Goal: Transaction & Acquisition: Download file/media

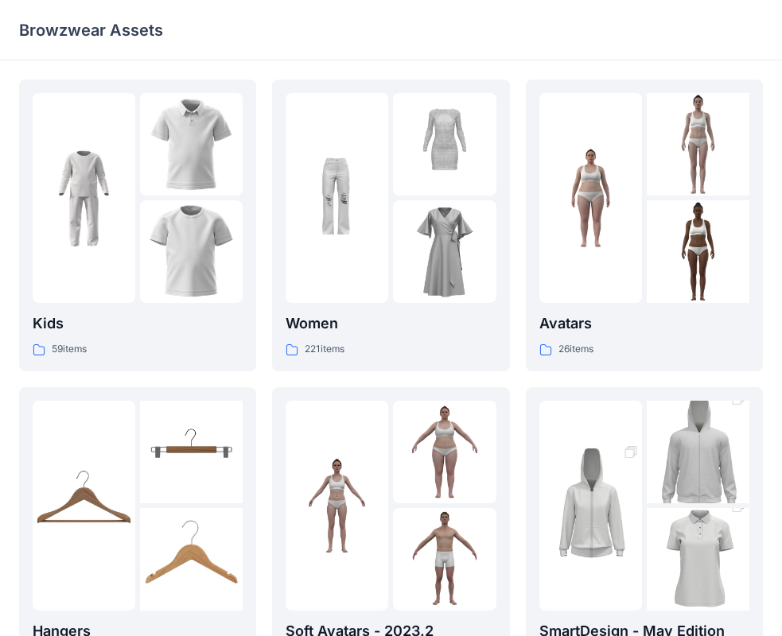
click at [675, 199] on div at bounding box center [698, 198] width 103 height 210
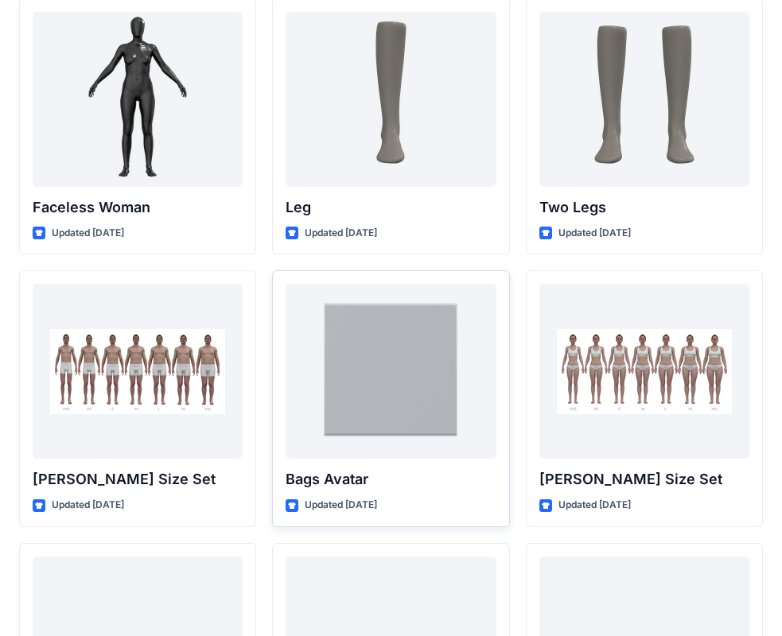
scroll to position [1628, 0]
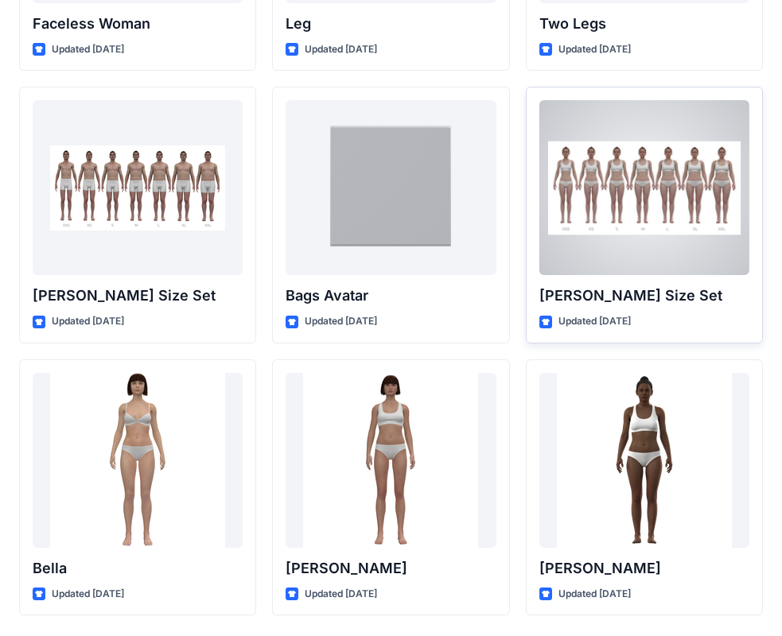
click at [622, 234] on div at bounding box center [644, 187] width 210 height 175
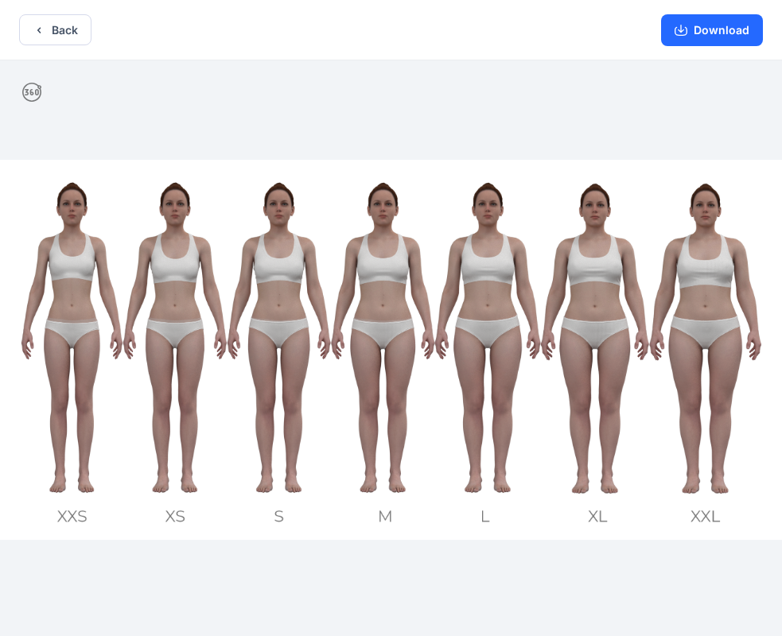
drag, startPoint x: 37, startPoint y: 92, endPoint x: 25, endPoint y: 107, distance: 18.8
click at [25, 107] on div at bounding box center [391, 349] width 782 height 579
click at [33, 90] on icon at bounding box center [31, 92] width 19 height 19
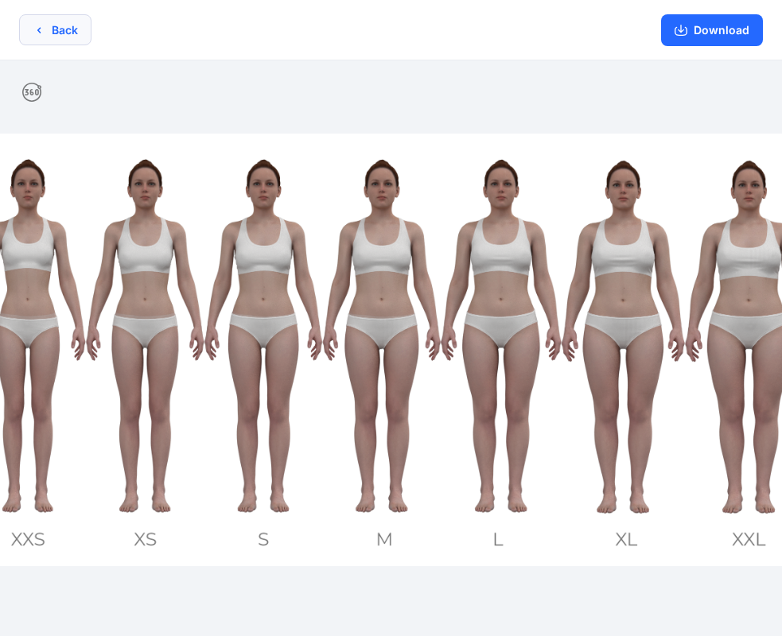
click at [70, 30] on button "Back" at bounding box center [55, 29] width 72 height 31
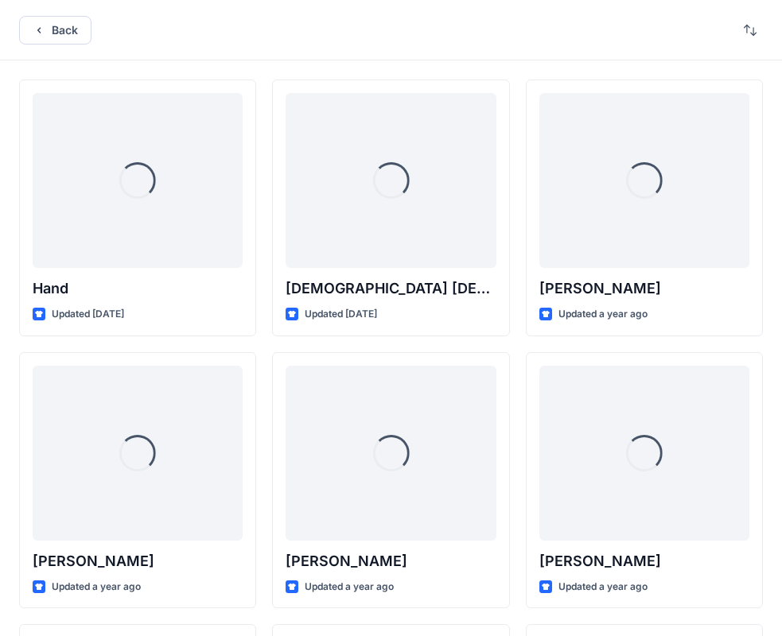
scroll to position [1628, 0]
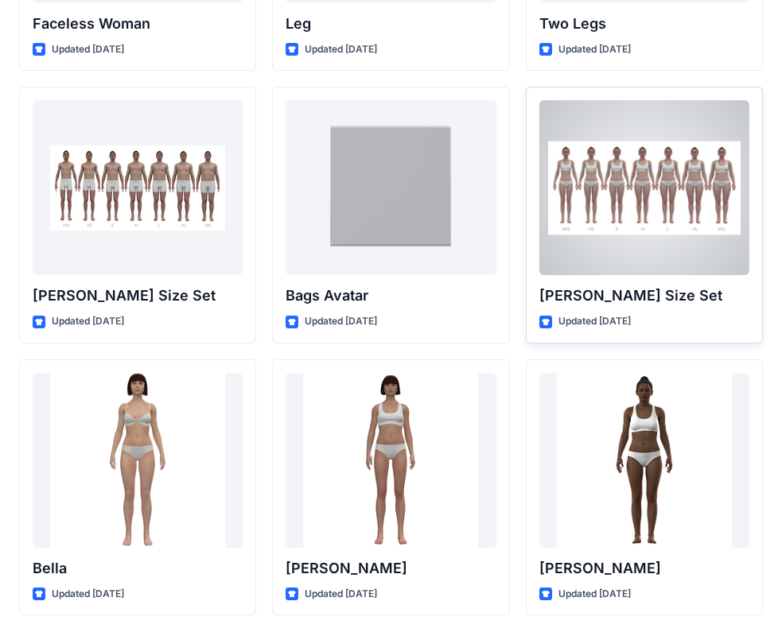
click at [596, 198] on div at bounding box center [644, 187] width 210 height 175
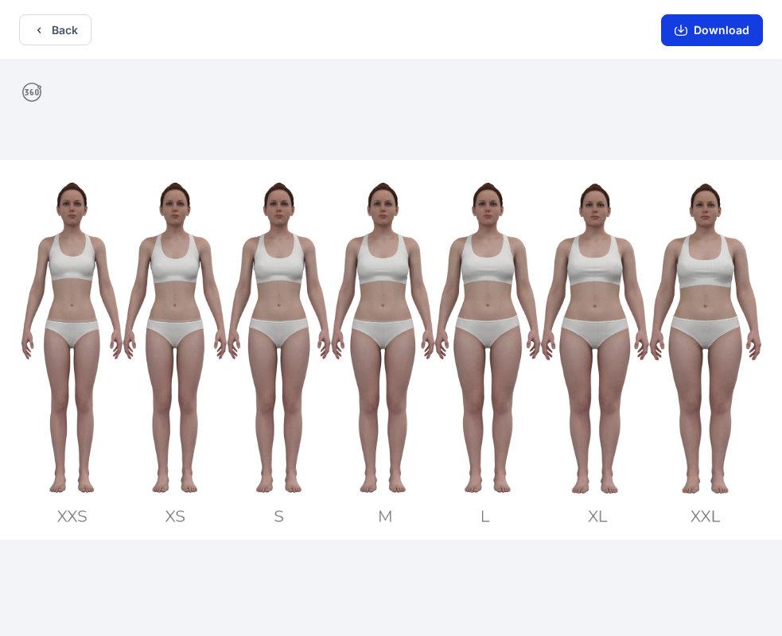
click at [702, 36] on button "Download" at bounding box center [712, 30] width 102 height 32
click at [60, 34] on button "Back" at bounding box center [55, 29] width 72 height 31
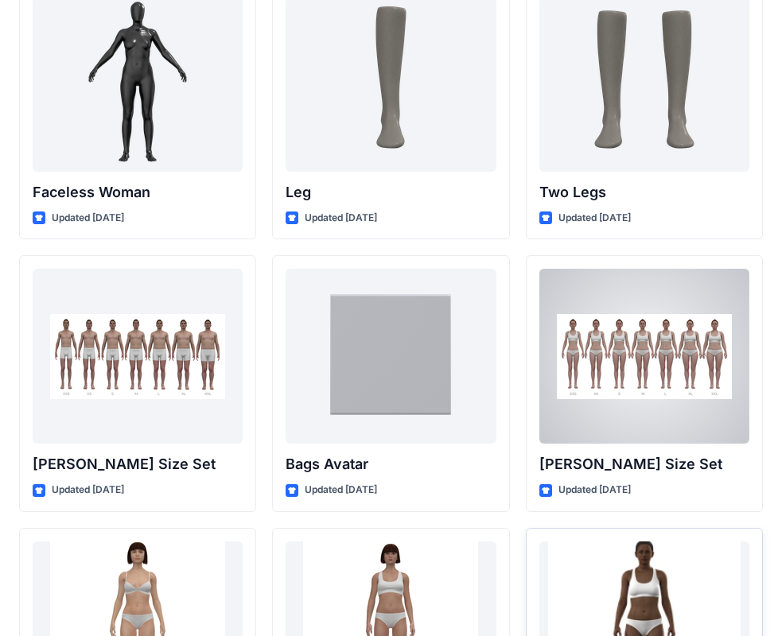
scroll to position [1445, 0]
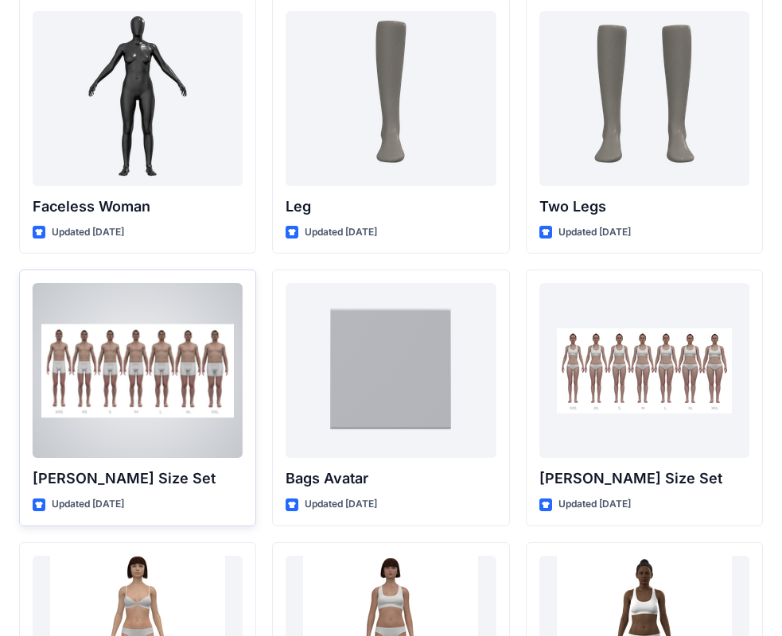
click at [76, 373] on div at bounding box center [138, 370] width 210 height 175
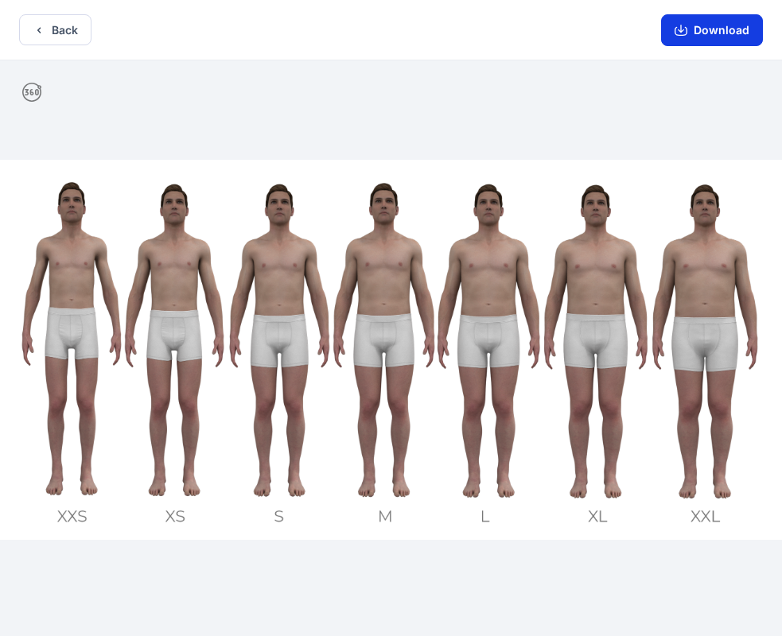
click at [740, 32] on button "Download" at bounding box center [712, 30] width 102 height 32
click at [749, 35] on button "Download" at bounding box center [712, 30] width 102 height 32
click at [42, 31] on icon "button" at bounding box center [39, 30] width 13 height 13
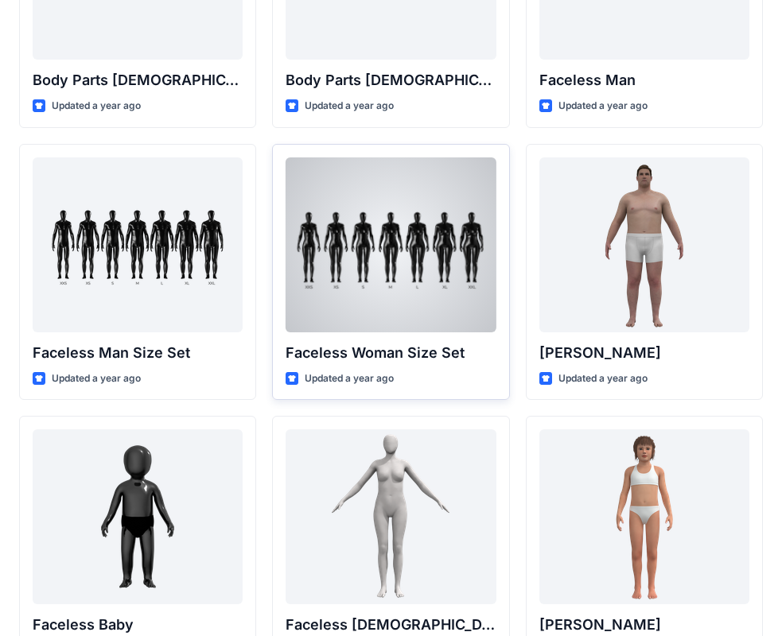
scroll to position [753, 0]
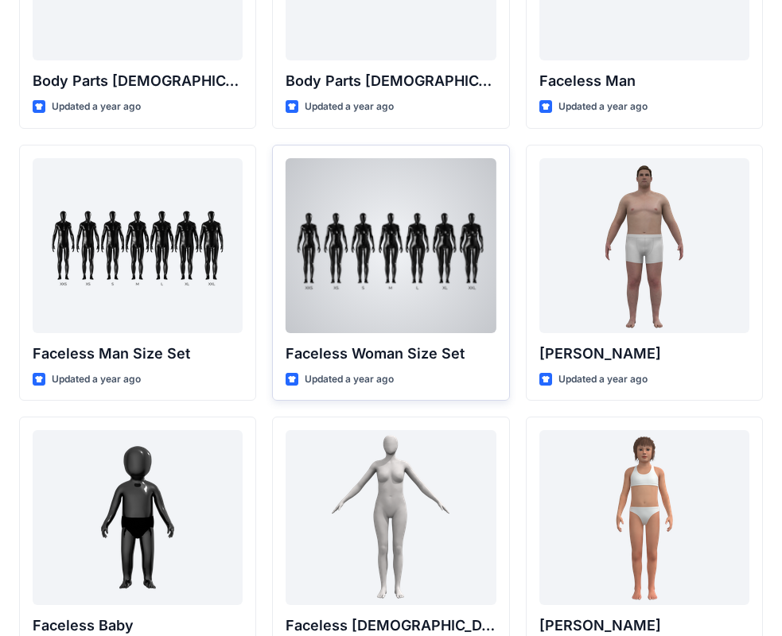
click at [415, 267] on div at bounding box center [391, 245] width 210 height 175
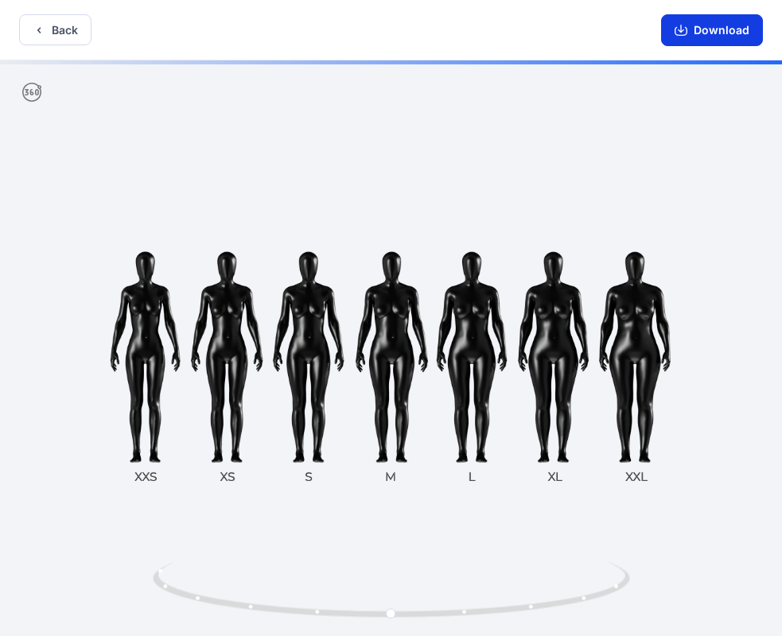
click at [718, 33] on button "Download" at bounding box center [712, 30] width 102 height 32
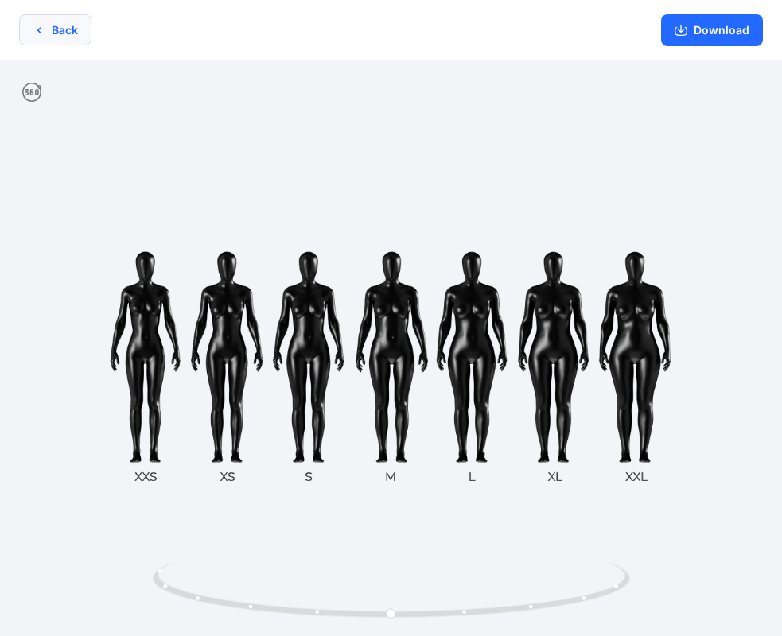
click at [66, 39] on button "Back" at bounding box center [55, 29] width 72 height 31
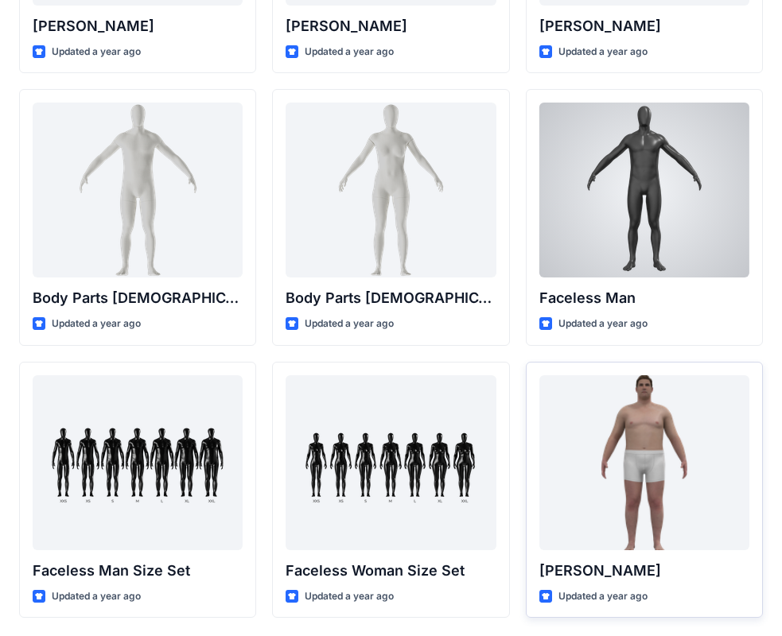
scroll to position [557, 0]
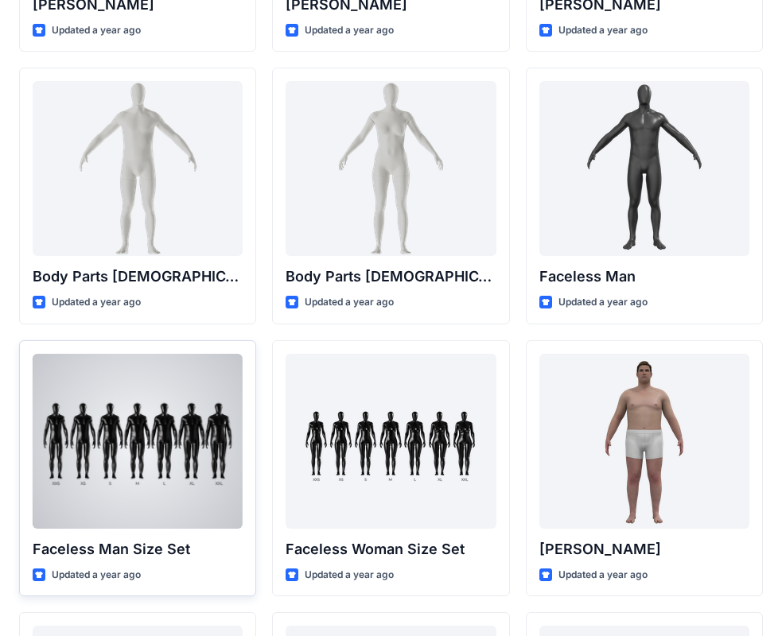
click at [164, 450] on div at bounding box center [138, 441] width 210 height 175
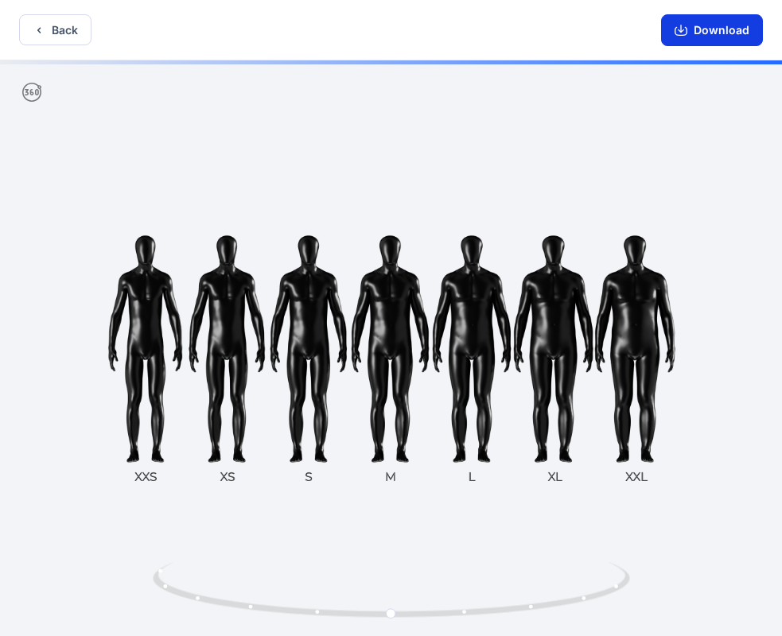
click at [700, 36] on button "Download" at bounding box center [712, 30] width 102 height 32
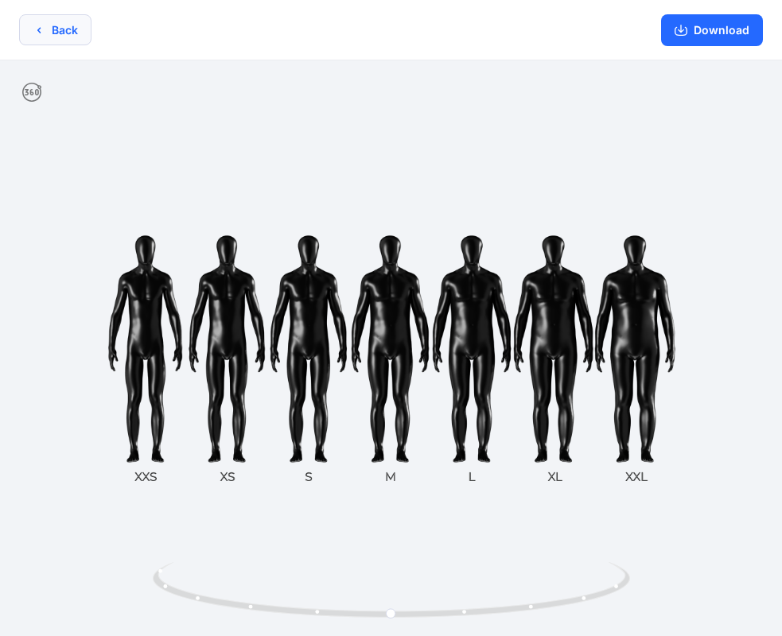
click at [72, 33] on button "Back" at bounding box center [55, 29] width 72 height 31
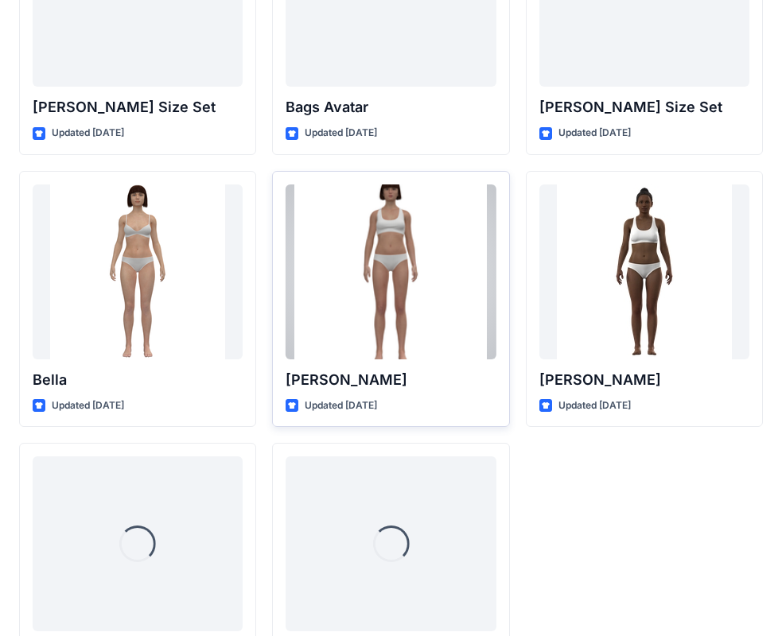
scroll to position [1899, 0]
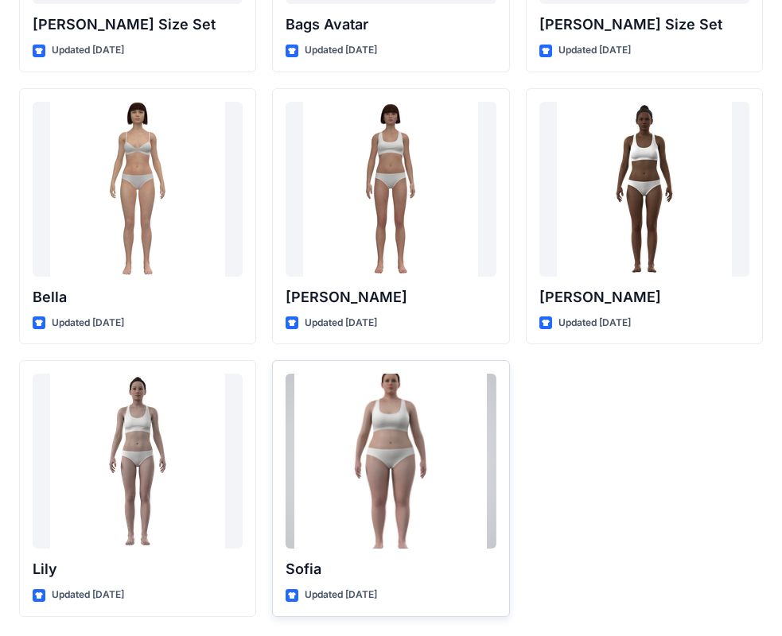
click at [391, 429] on div at bounding box center [391, 461] width 210 height 175
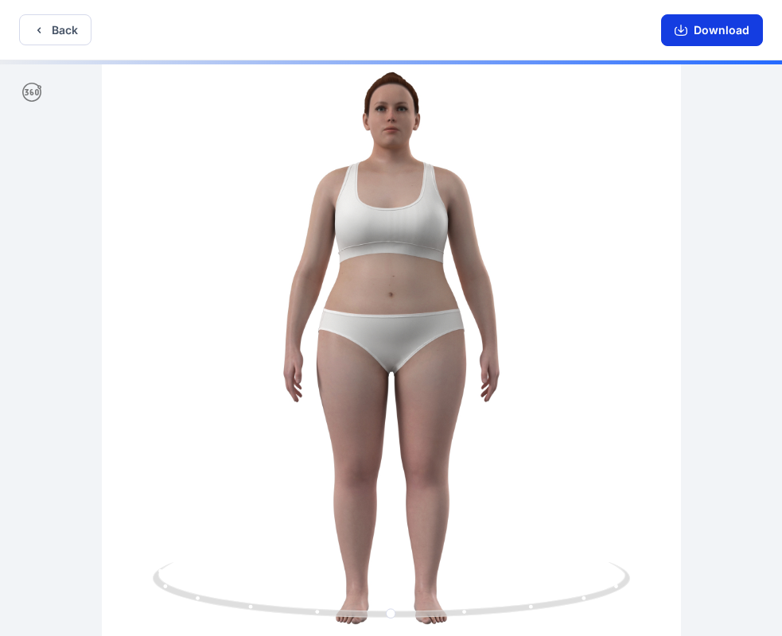
click at [680, 33] on icon "button" at bounding box center [681, 30] width 13 height 13
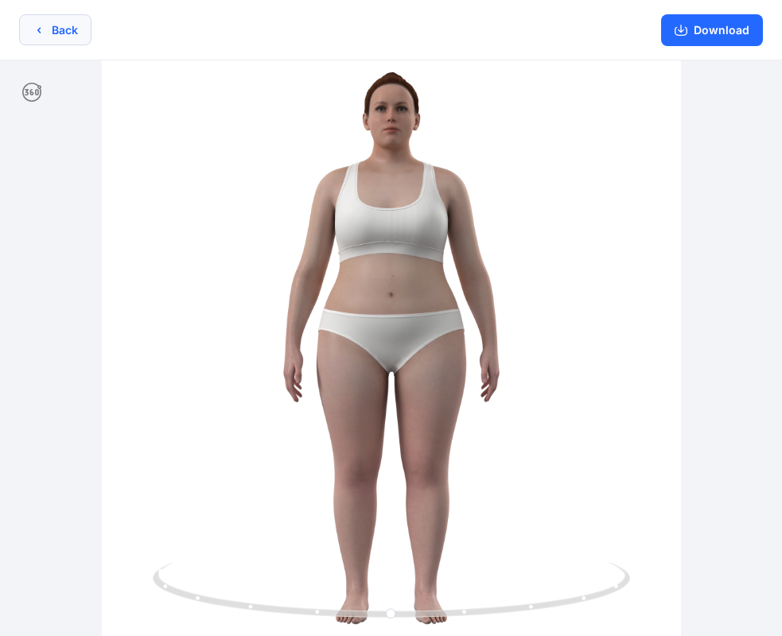
click at [65, 31] on button "Back" at bounding box center [55, 29] width 72 height 31
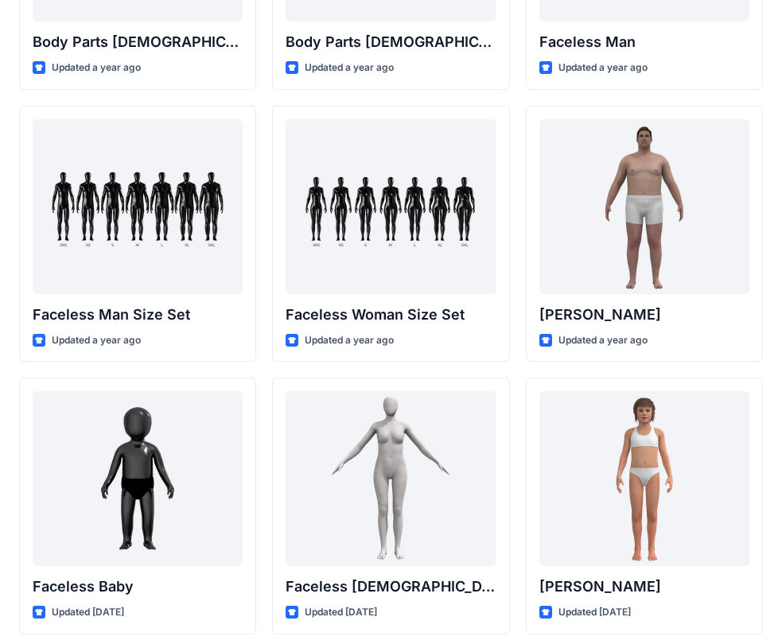
scroll to position [785, 0]
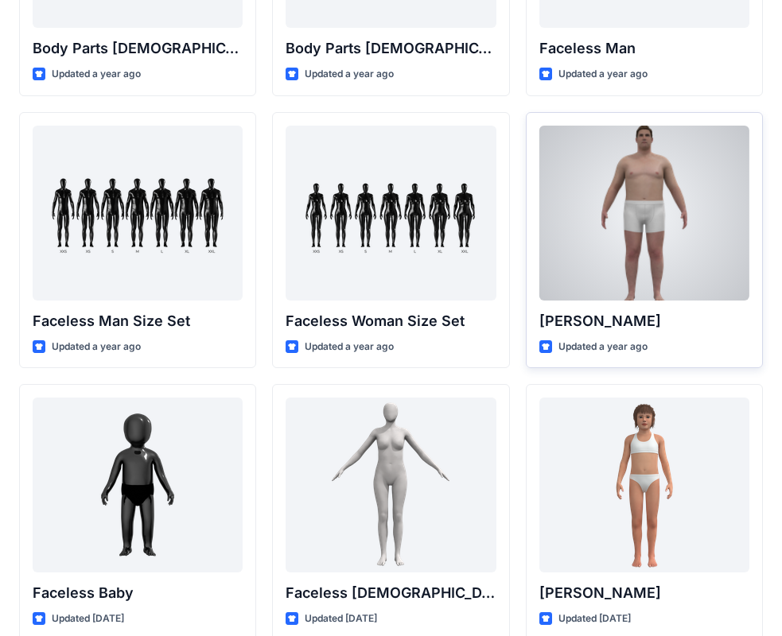
click at [667, 249] on div at bounding box center [644, 213] width 210 height 175
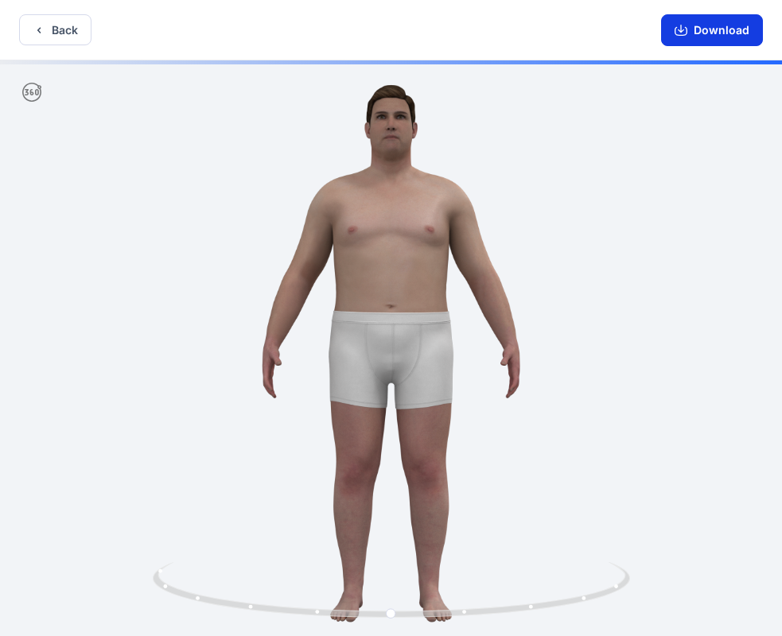
click at [727, 25] on button "Download" at bounding box center [712, 30] width 102 height 32
